Goal: Obtain resource: Download file/media

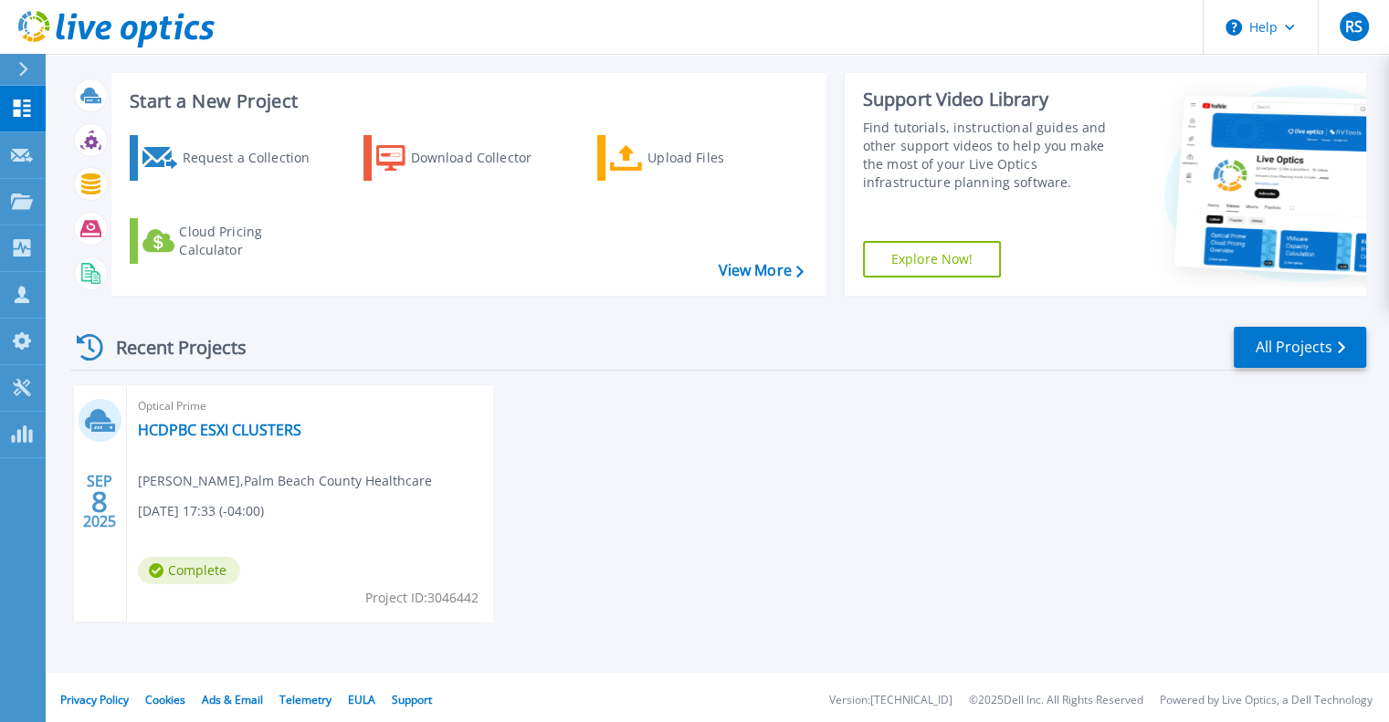
scroll to position [92, 0]
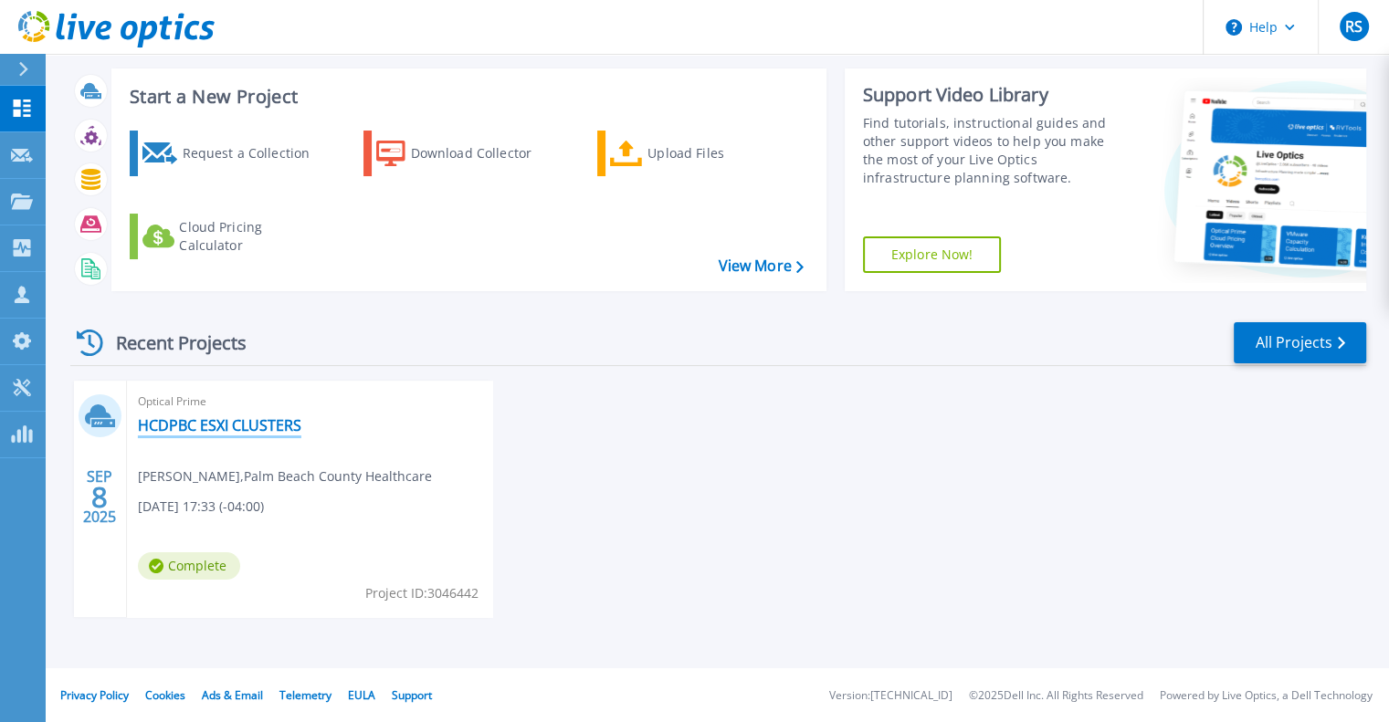
click at [237, 420] on link "HCDPBC ESXI CLUSTERS" at bounding box center [219, 425] width 163 height 18
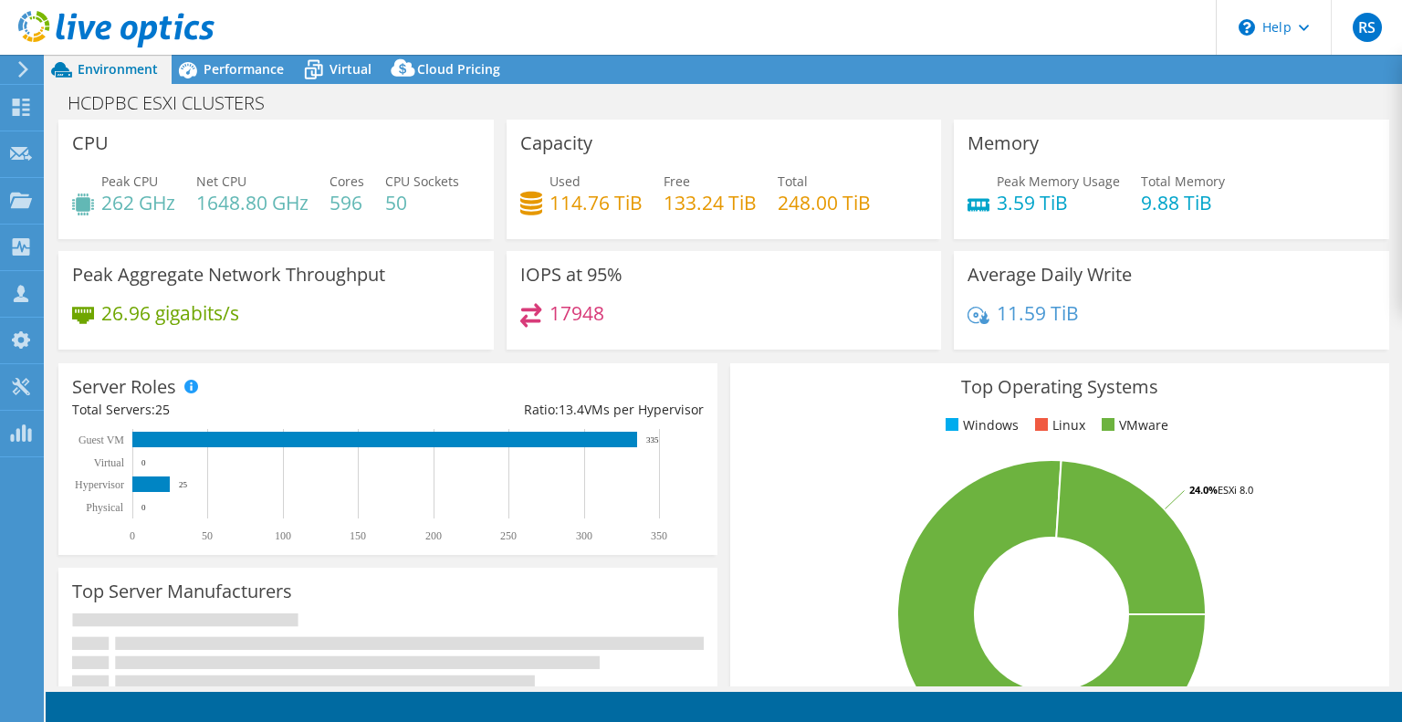
select select "USD"
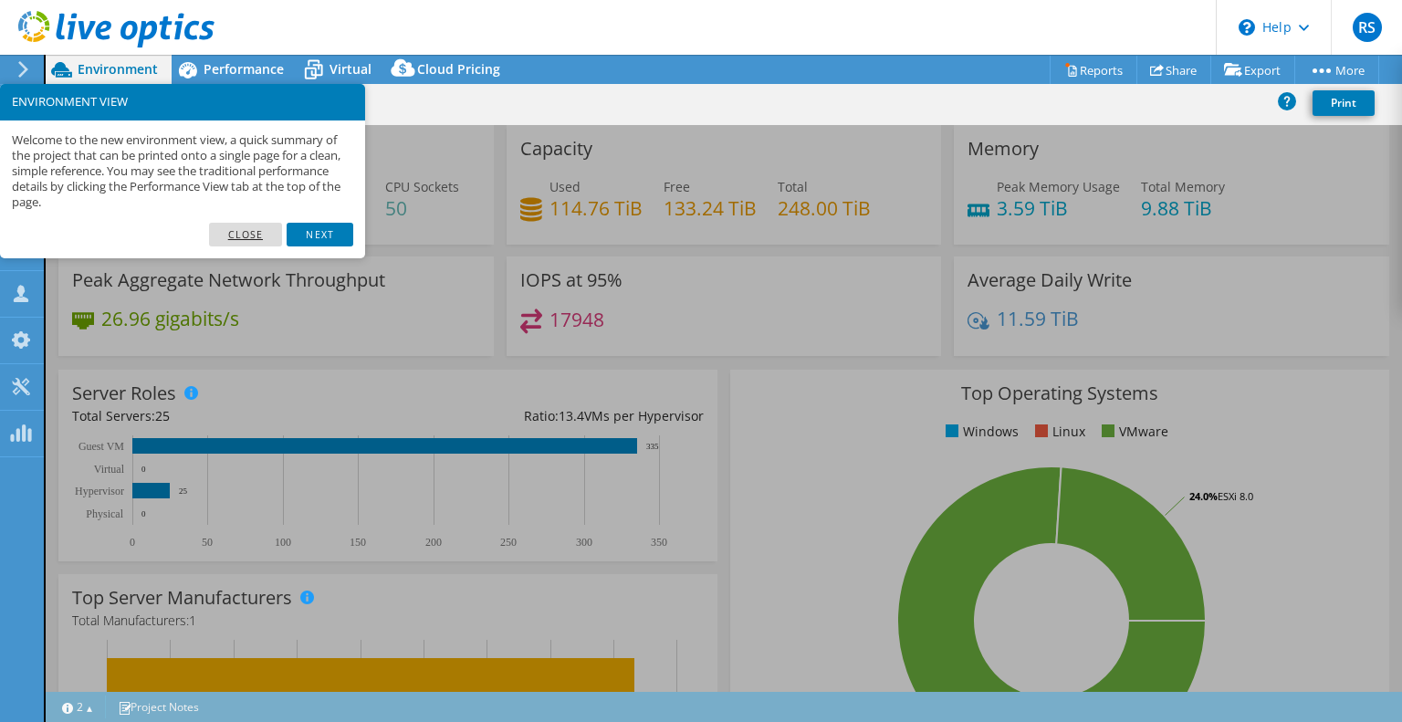
click at [247, 238] on link "Close" at bounding box center [246, 235] width 74 height 24
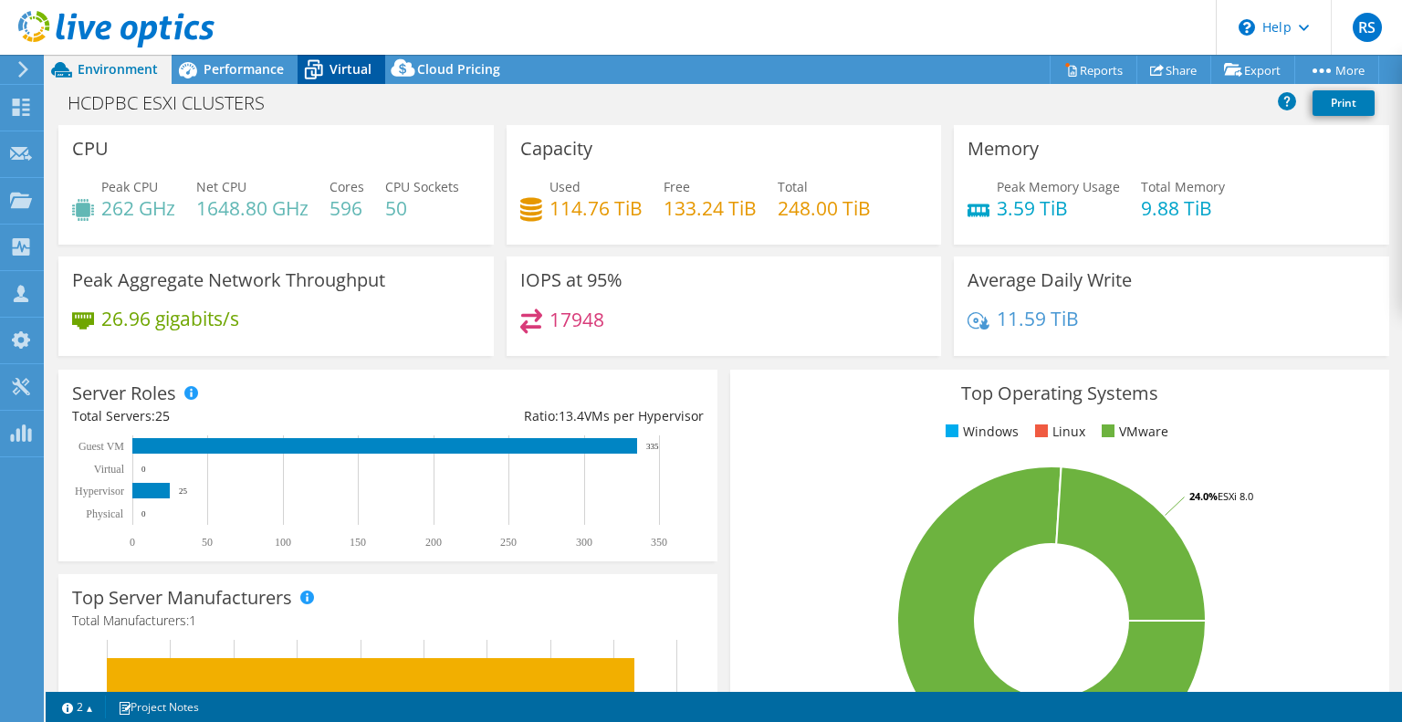
click at [337, 62] on span "Virtual" at bounding box center [351, 68] width 42 height 17
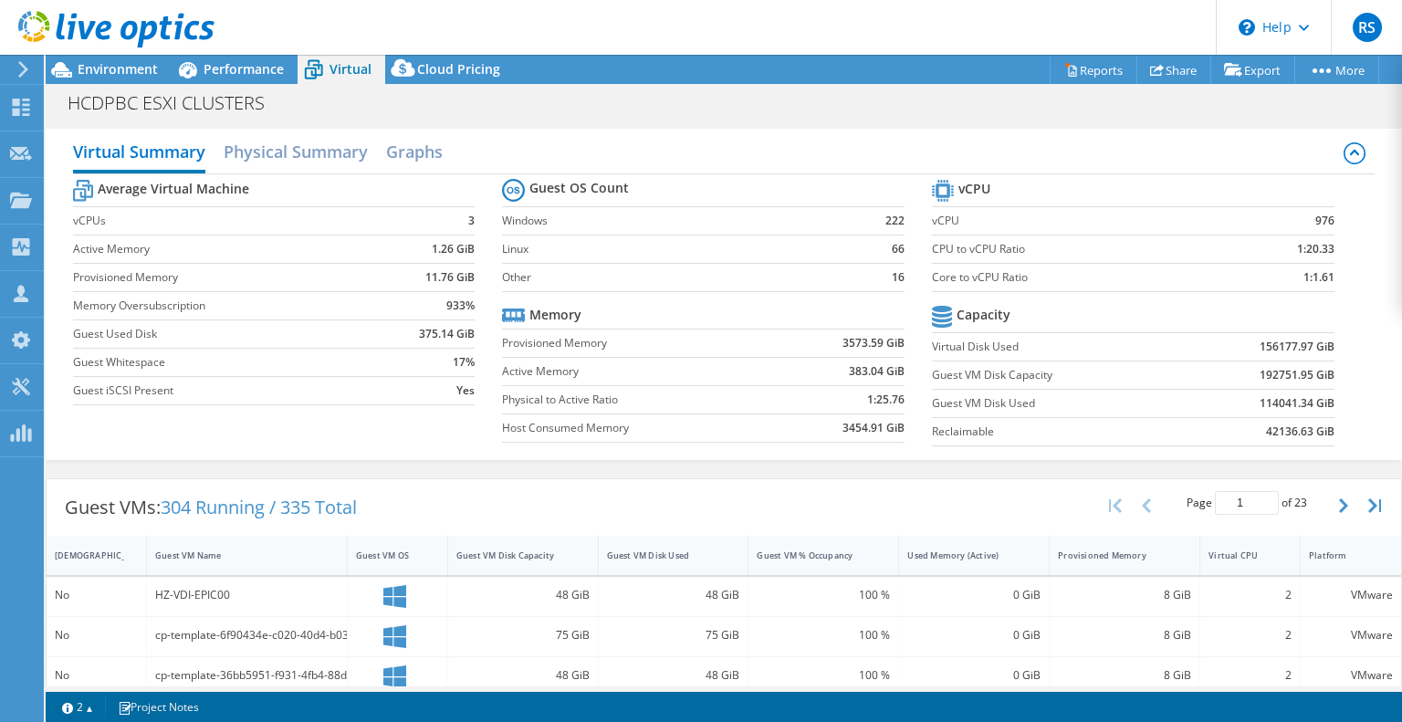
scroll to position [184, 0]
click at [1081, 64] on link "Reports" at bounding box center [1094, 70] width 88 height 28
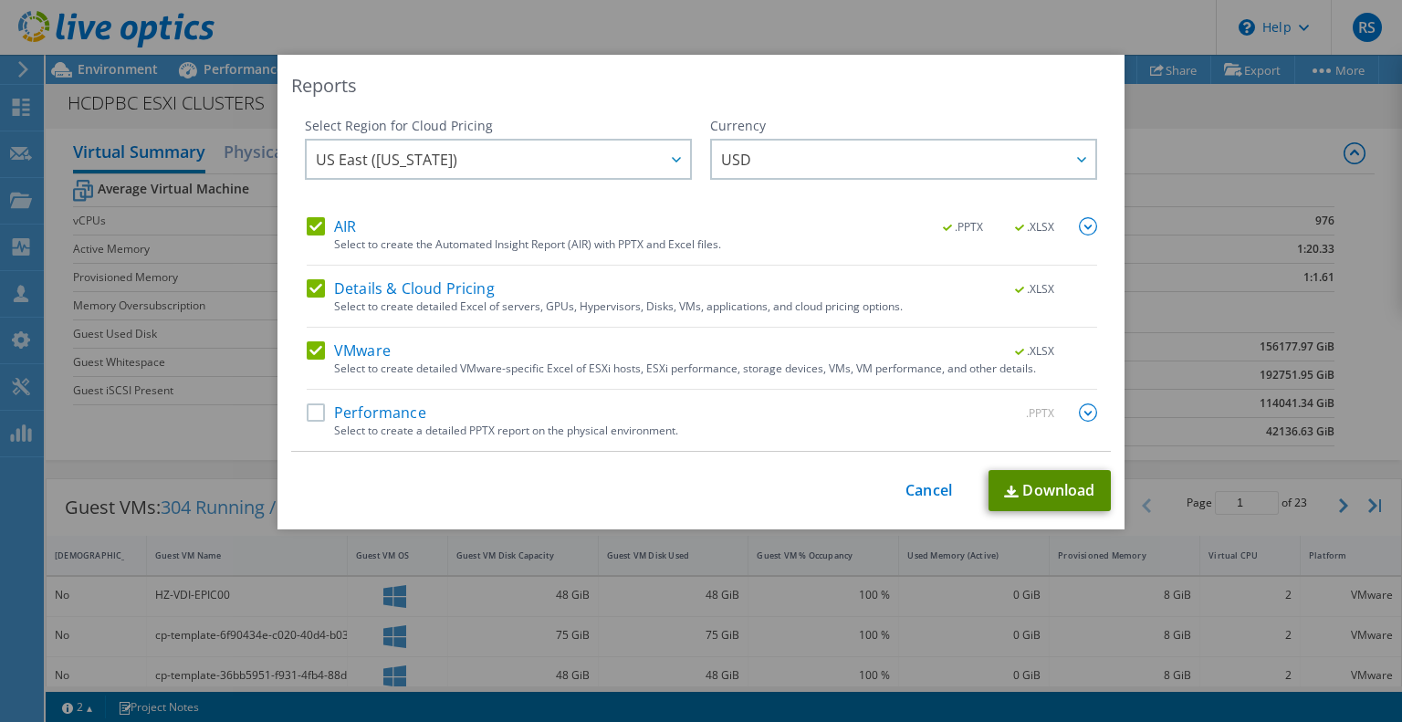
click at [1022, 496] on link "Download" at bounding box center [1050, 490] width 122 height 41
